Goal: Task Accomplishment & Management: Manage account settings

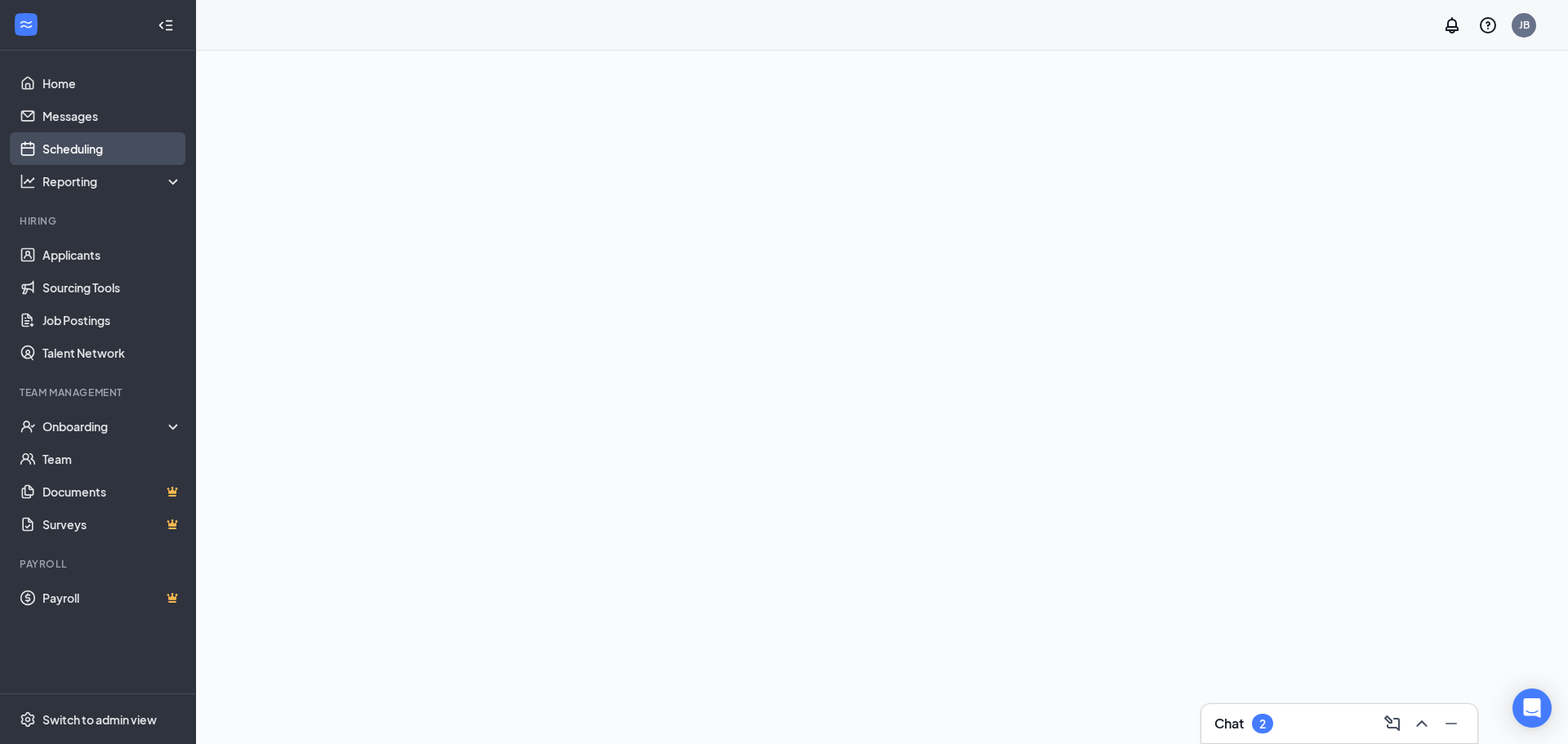
click at [84, 154] on link "Scheduling" at bounding box center [112, 148] width 140 height 32
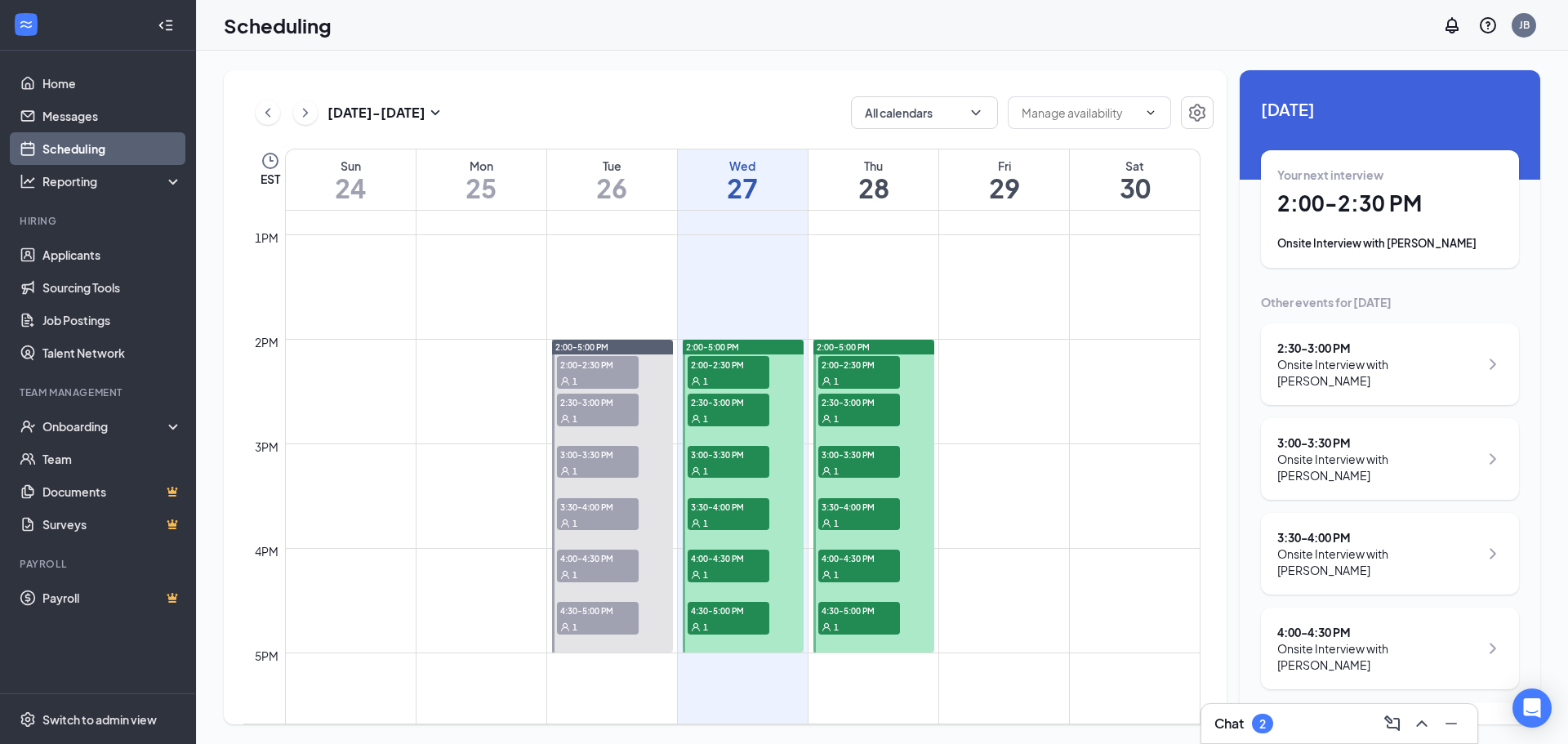
scroll to position [1374, 0]
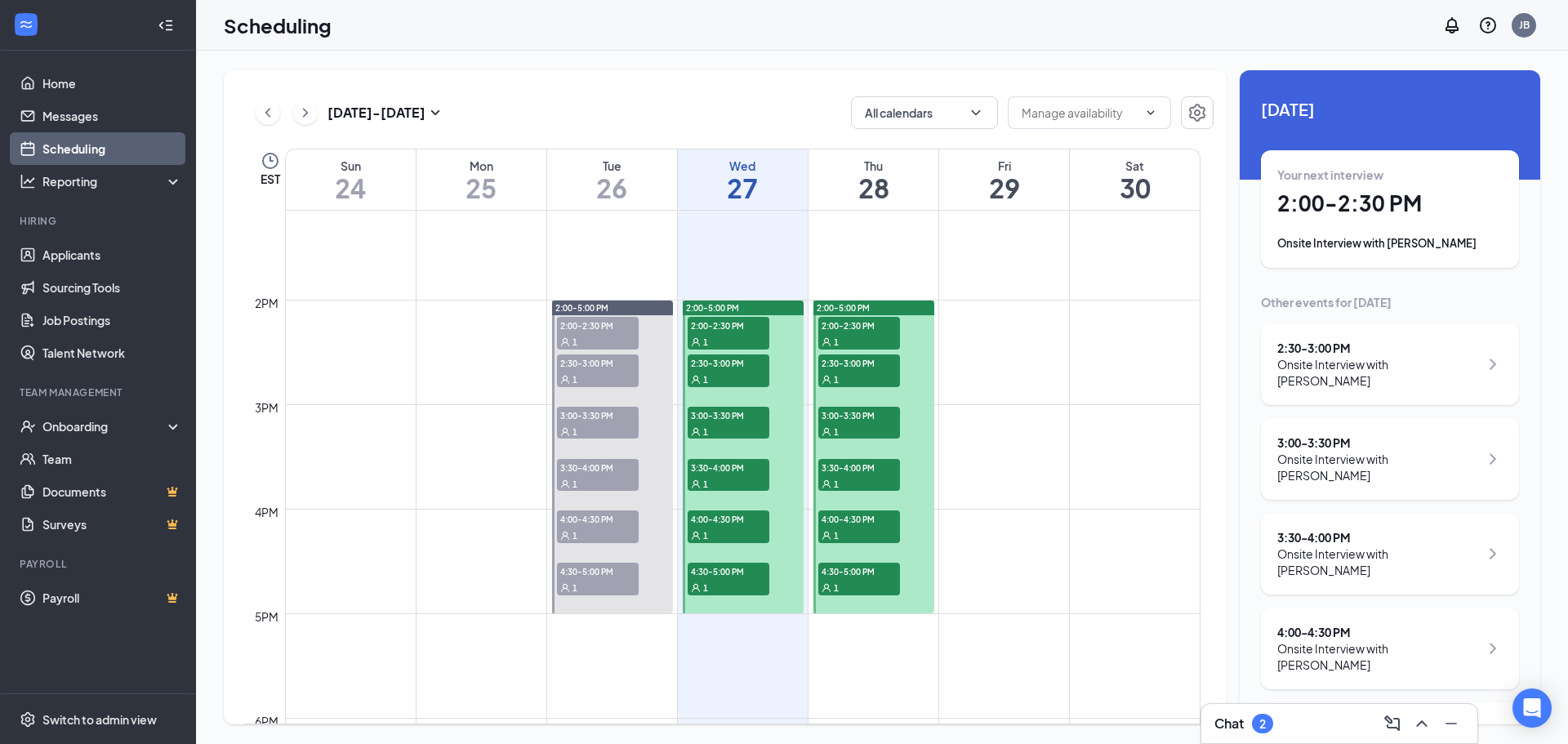
click at [705, 319] on span "2:00-2:30 PM" at bounding box center [728, 325] width 82 height 16
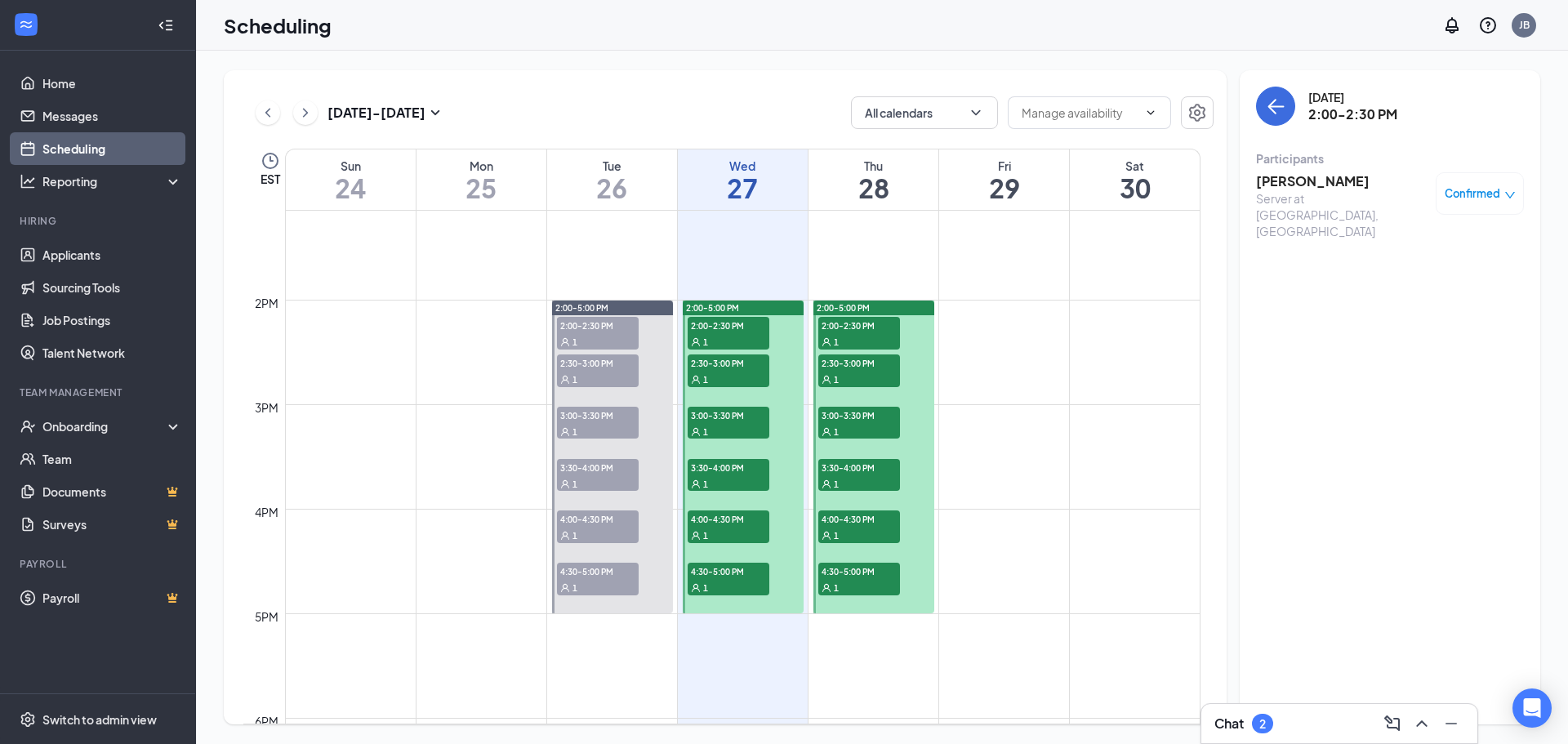
click at [715, 360] on span "2:30-3:00 PM" at bounding box center [728, 362] width 82 height 16
click at [726, 420] on span "3:00-3:30 PM" at bounding box center [728, 414] width 82 height 16
click at [742, 465] on span "3:30-4:00 PM" at bounding box center [728, 466] width 82 height 16
click at [734, 521] on span "4:00-4:30 PM" at bounding box center [728, 518] width 82 height 16
click at [745, 558] on div at bounding box center [742, 456] width 121 height 312
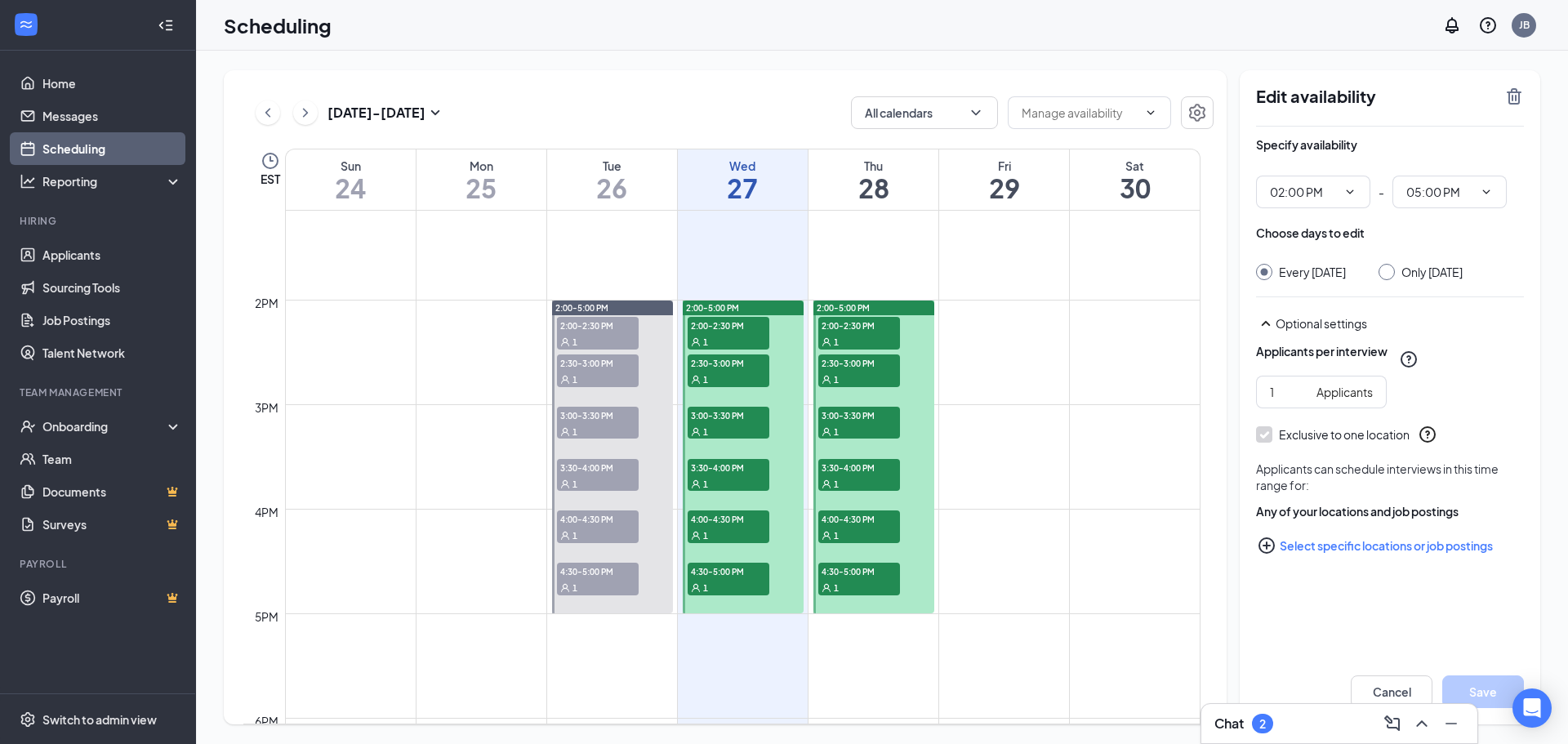
click at [870, 334] on div "1" at bounding box center [859, 341] width 82 height 16
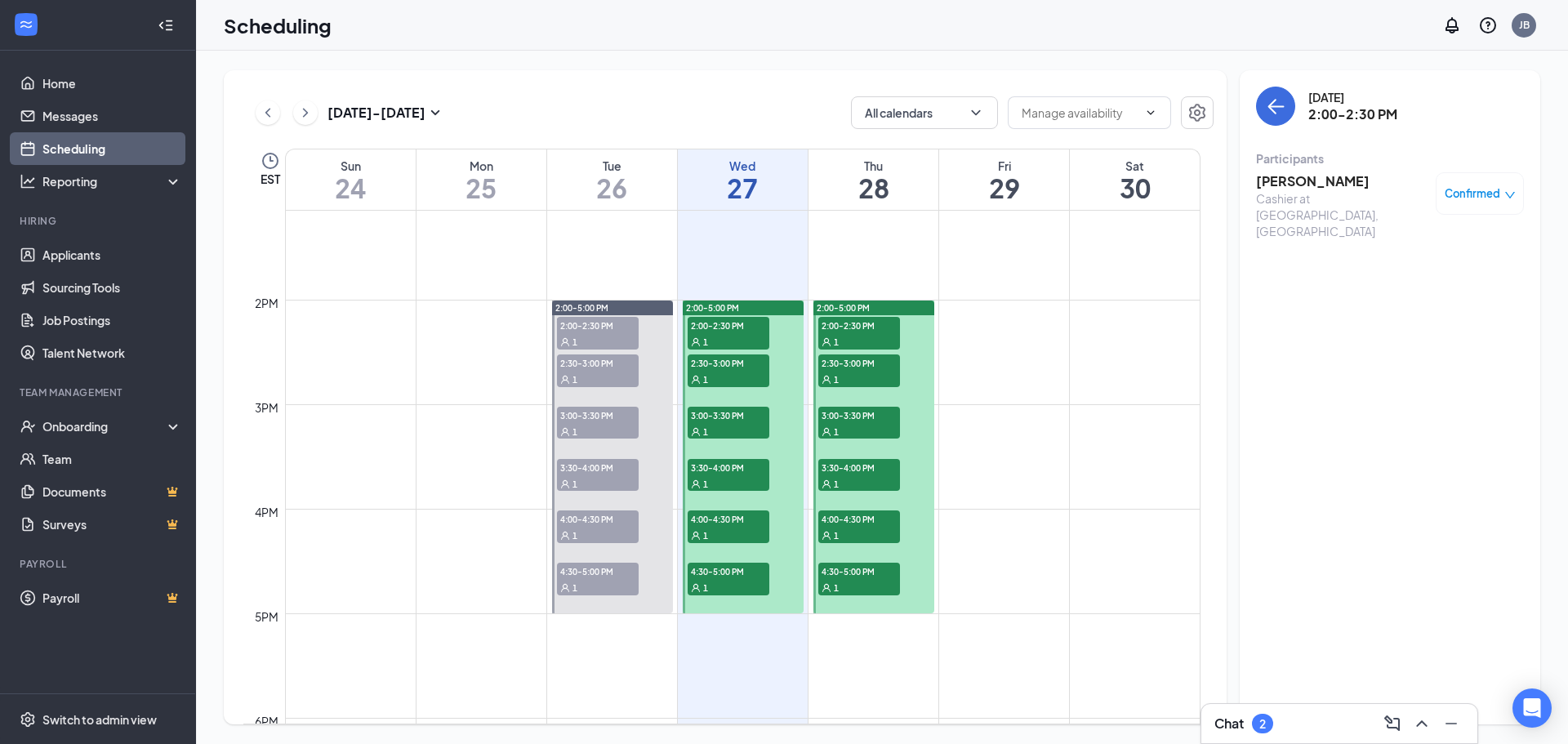
click at [863, 378] on div "1" at bounding box center [859, 379] width 82 height 16
click at [864, 430] on div "1" at bounding box center [859, 431] width 82 height 16
click at [869, 459] on span "3:30-4:00 PM" at bounding box center [859, 466] width 82 height 16
click at [869, 478] on div "1" at bounding box center [859, 483] width 82 height 16
click at [866, 510] on div "4:00-4:30 PM 1" at bounding box center [858, 527] width 84 height 36
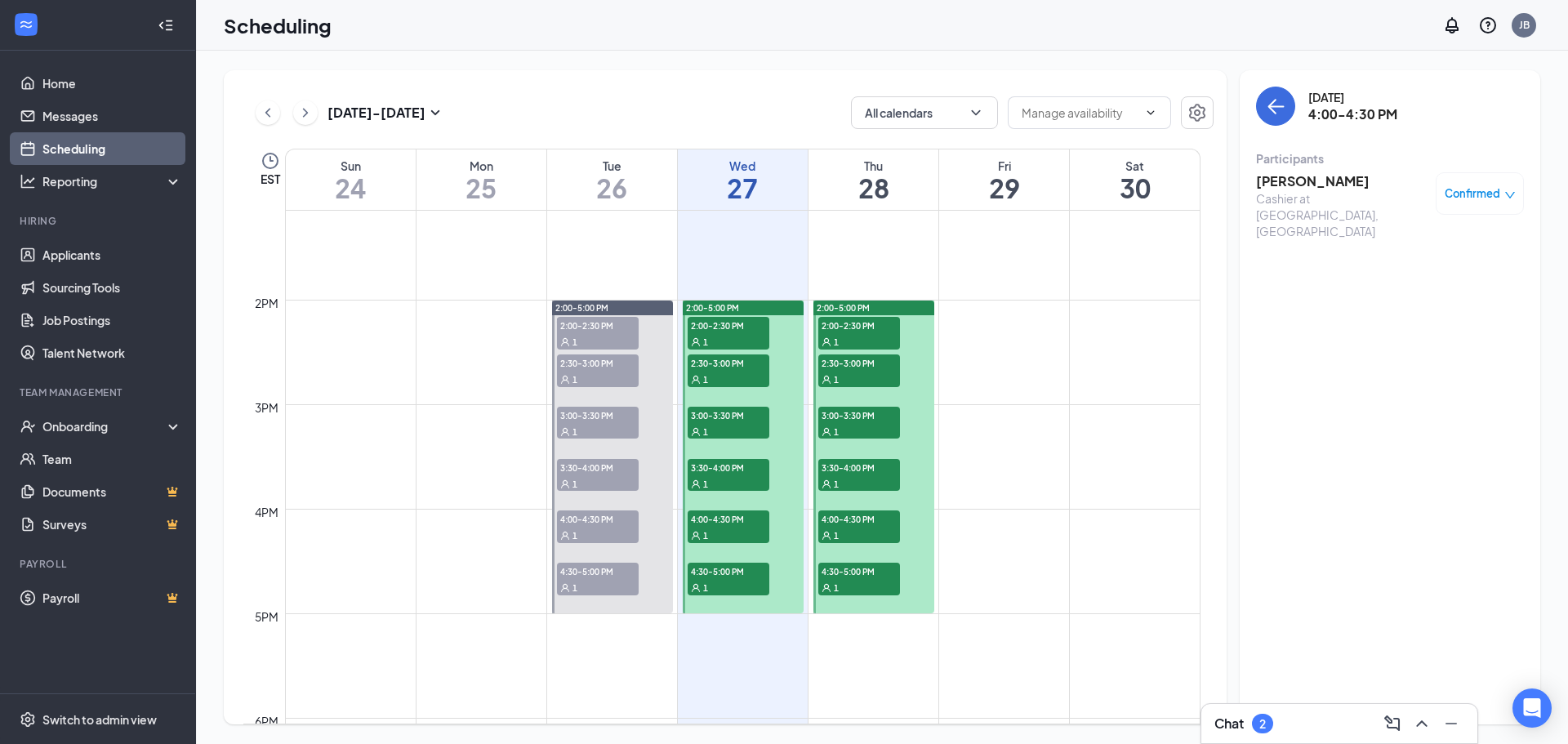
click at [862, 536] on div "1" at bounding box center [859, 534] width 82 height 16
click at [863, 566] on span "4:30-5:00 PM" at bounding box center [859, 570] width 82 height 16
